Goal: Information Seeking & Learning: Understand process/instructions

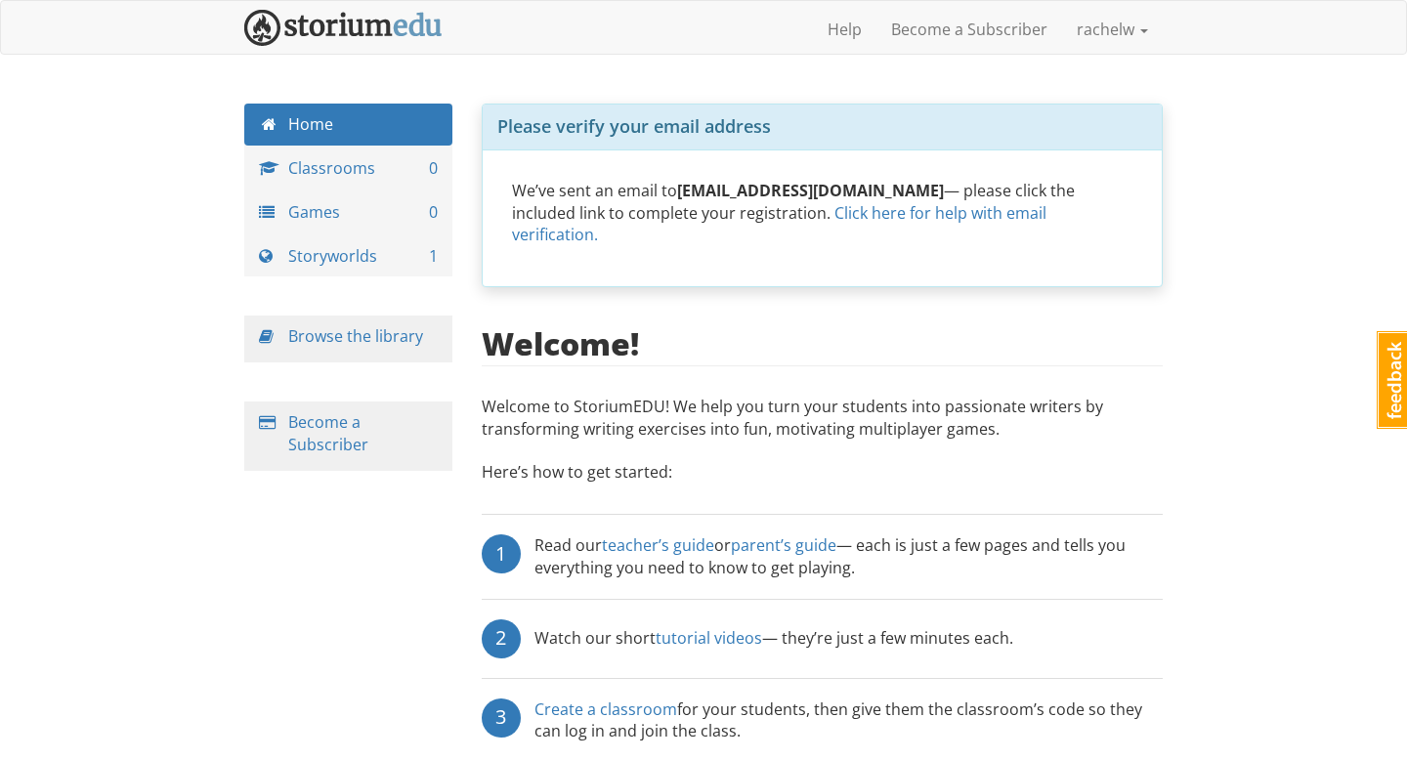
click at [750, 280] on div "Please verify your email address We’ve sent an email to [EMAIL_ADDRESS][DOMAIN_…" at bounding box center [822, 514] width 711 height 821
click at [1276, 100] on div "[PERSON_NAME] 1 Toggle navigation Help Become a Subscriber rachelw Profile Noti…" at bounding box center [703, 491] width 1407 height 983
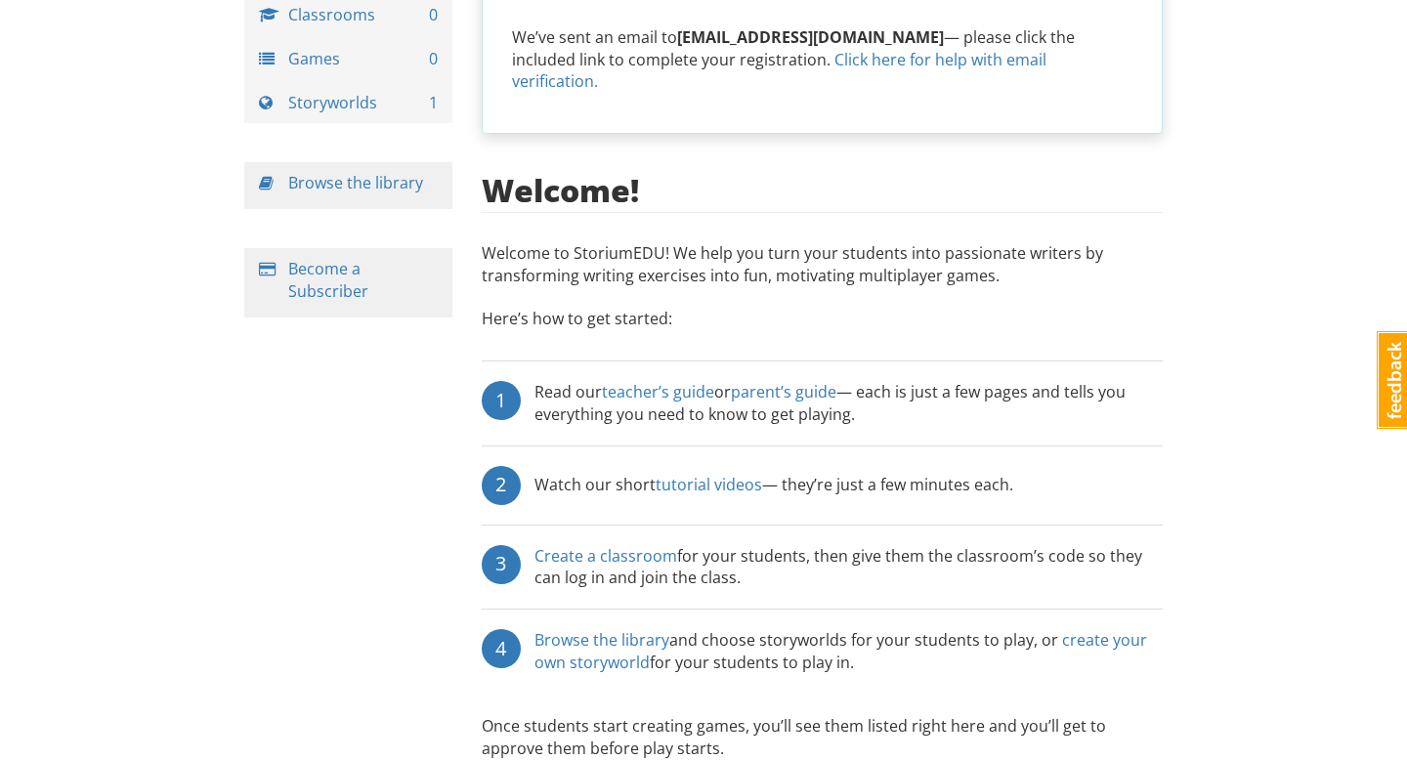
scroll to position [152, 0]
click at [663, 382] on link "teacher’s guide" at bounding box center [658, 392] width 112 height 21
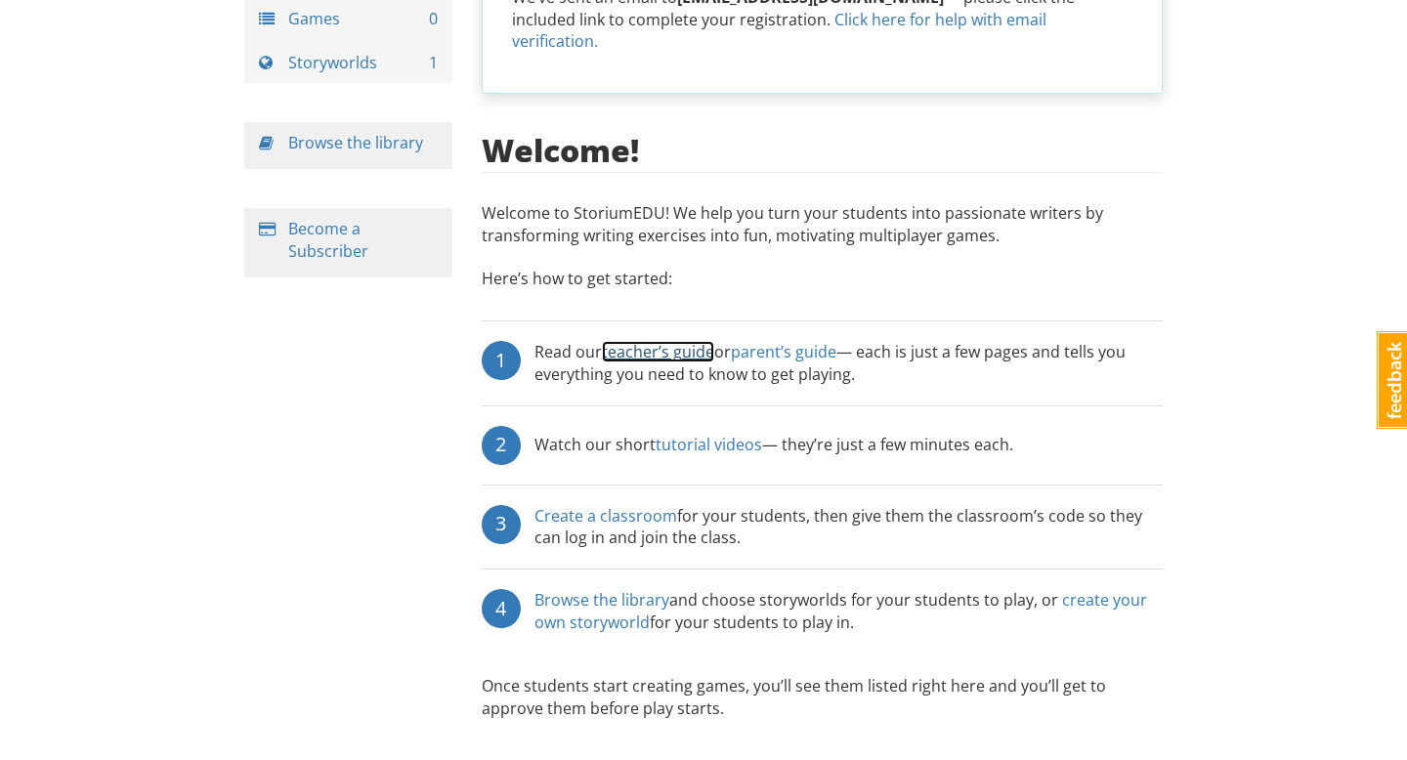
scroll to position [191, 0]
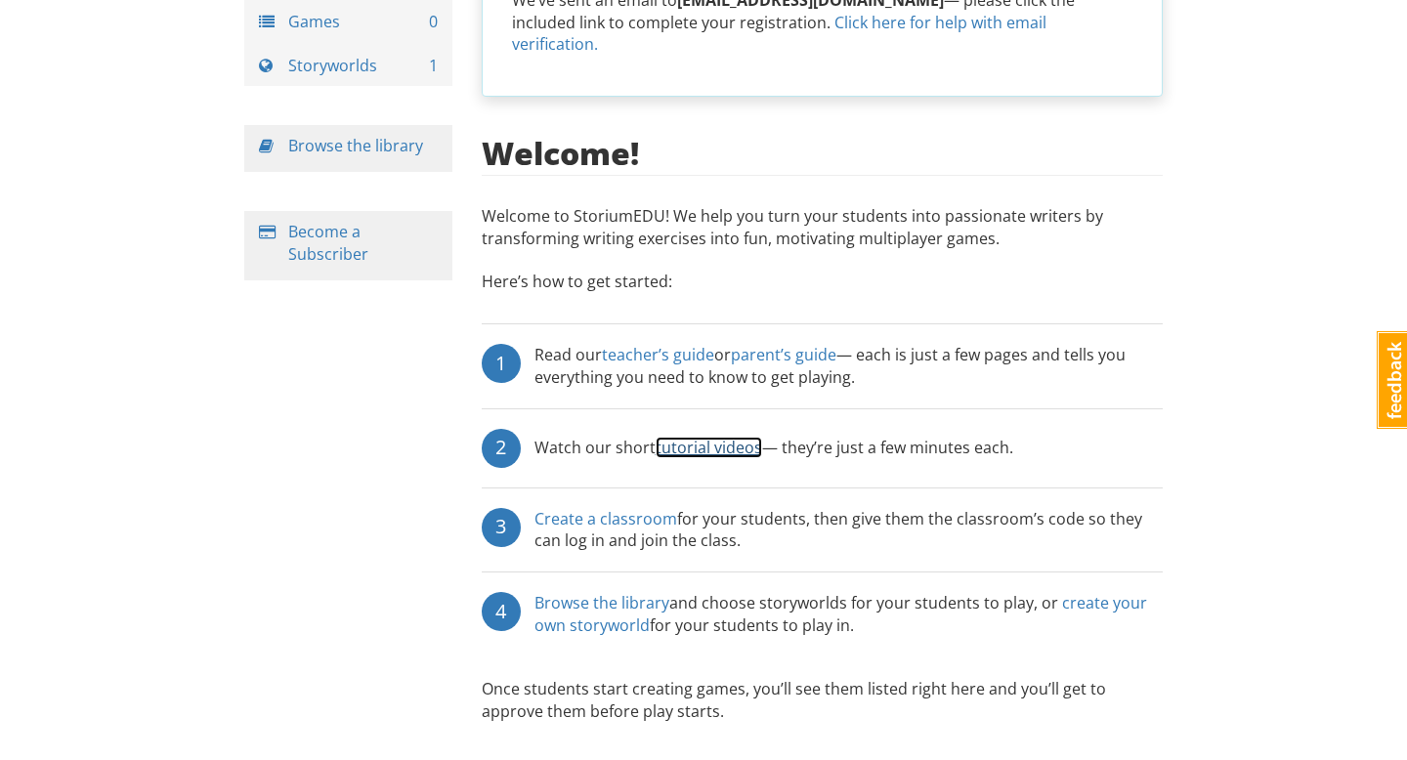
click at [701, 437] on link "tutorial videos" at bounding box center [709, 447] width 106 height 21
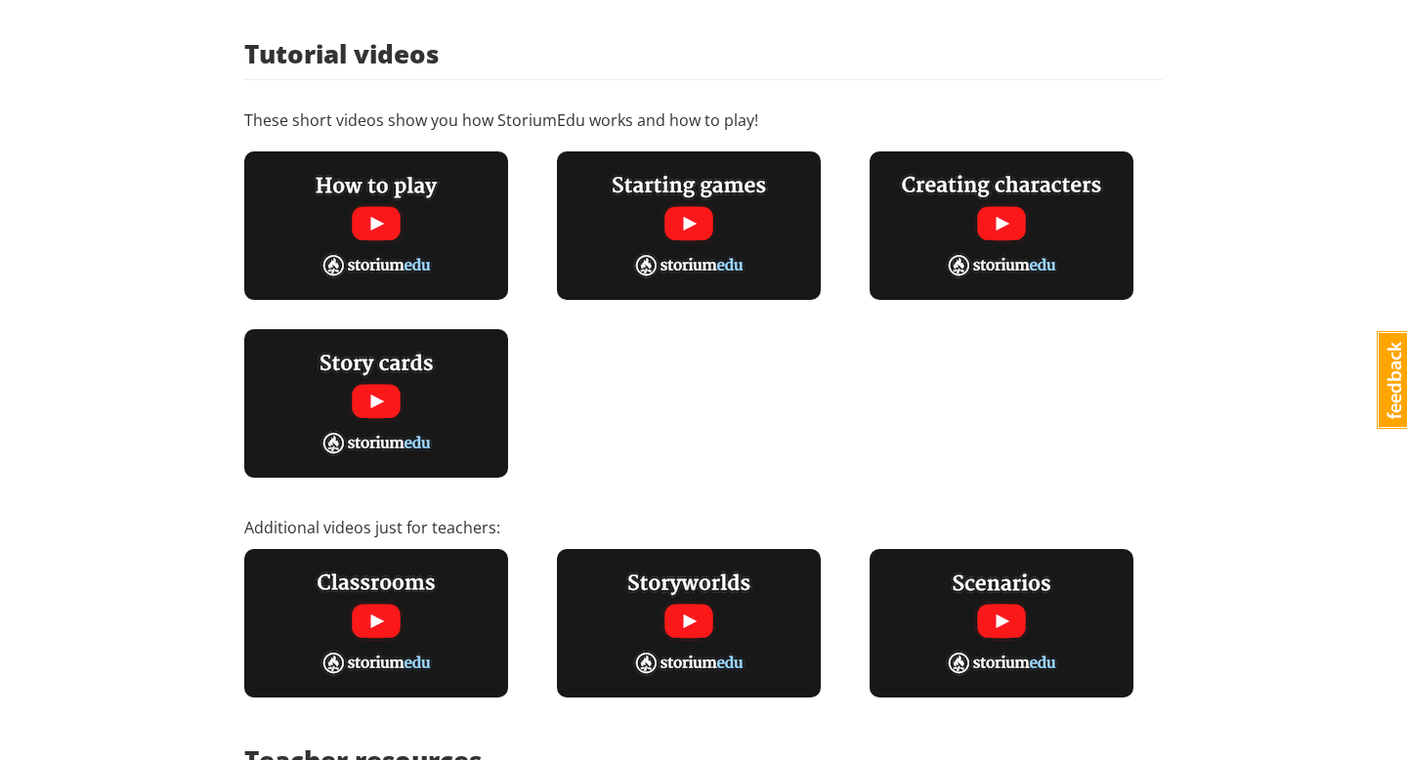
scroll to position [191, 0]
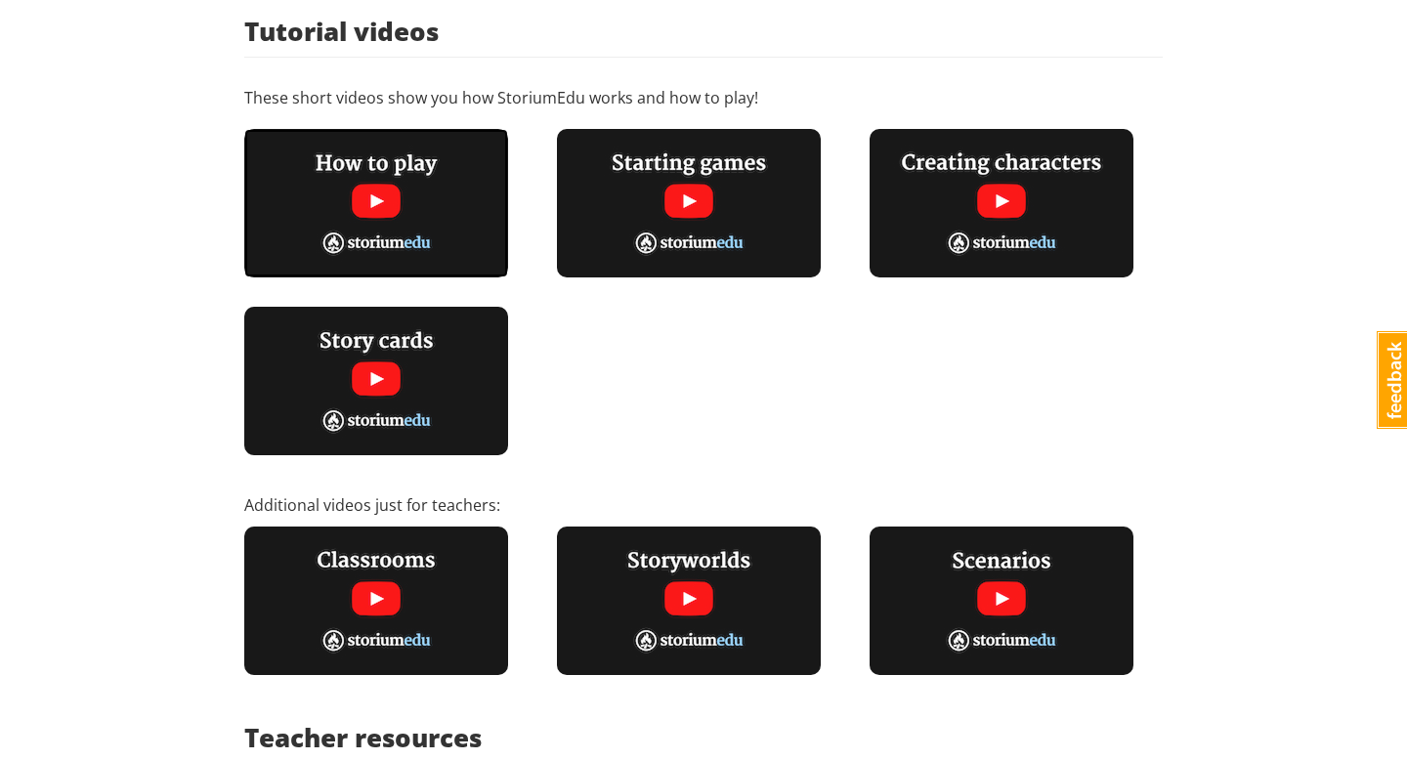
click at [376, 194] on img at bounding box center [376, 203] width 264 height 149
